Goal: Task Accomplishment & Management: Complete application form

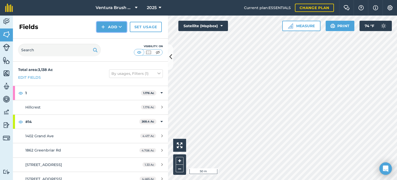
click at [109, 25] on button "Add" at bounding box center [112, 27] width 30 height 10
click at [111, 40] on link "Draw" at bounding box center [112, 38] width 28 height 11
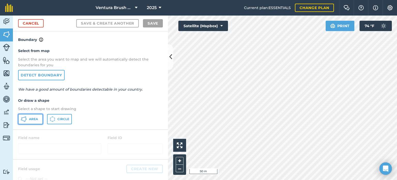
click at [29, 117] on span "Area" at bounding box center [33, 119] width 9 height 4
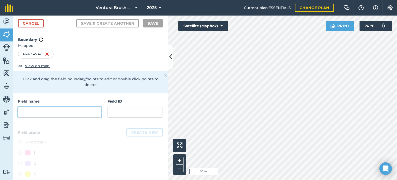
click at [54, 108] on input "text" at bounding box center [59, 112] width 83 height 11
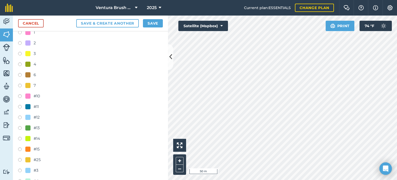
scroll to position [129, 0]
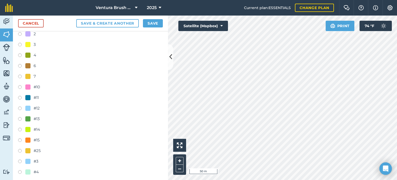
type input "[PERSON_NAME] ranch added area"
click at [19, 128] on label at bounding box center [21, 130] width 7 height 5
radio input "true"
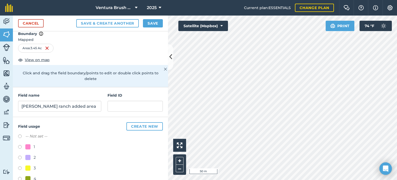
scroll to position [0, 0]
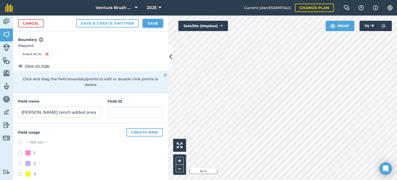
click at [157, 26] on button "Save" at bounding box center [153, 23] width 20 height 8
